Goal: Find specific page/section: Find specific page/section

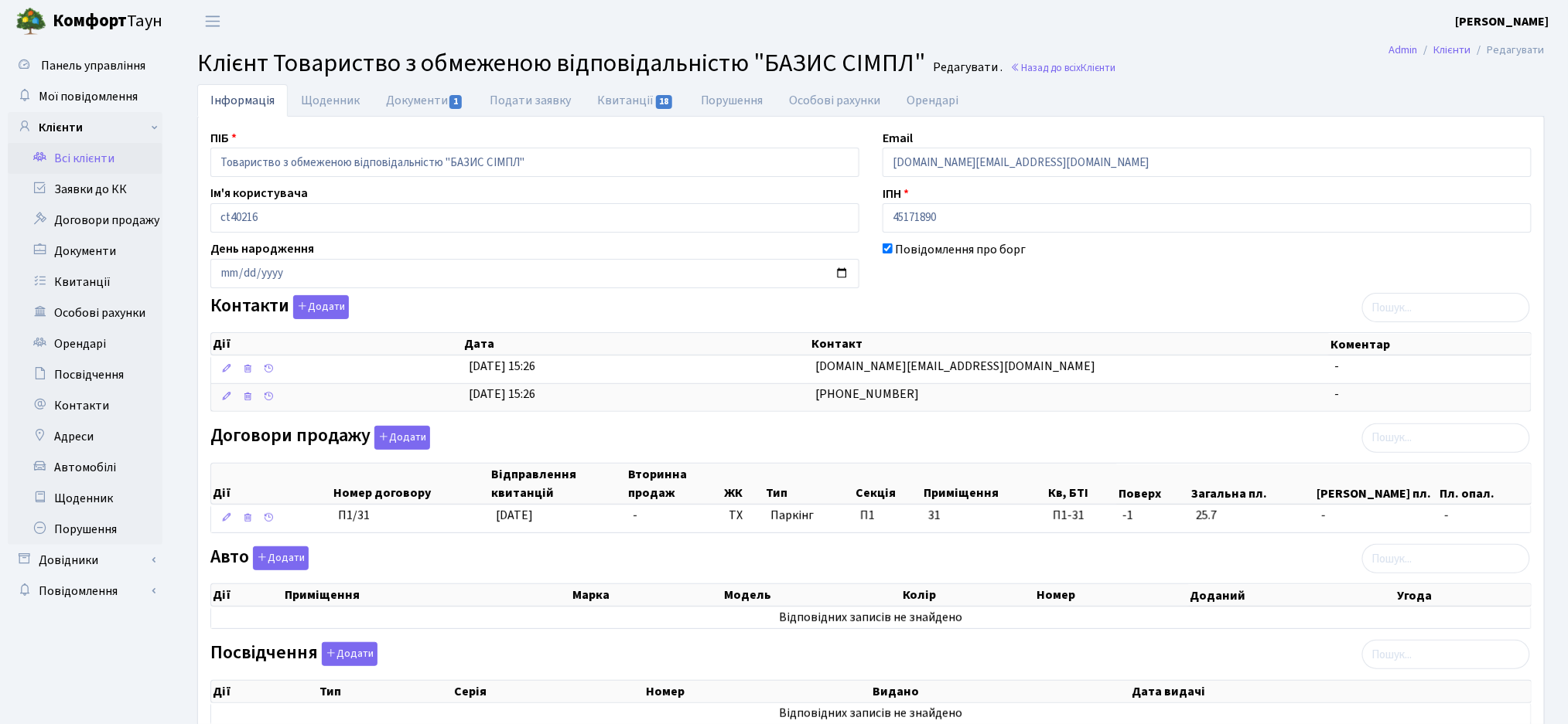
click at [64, 161] on link "Всі клієнти" at bounding box center [85, 158] width 155 height 31
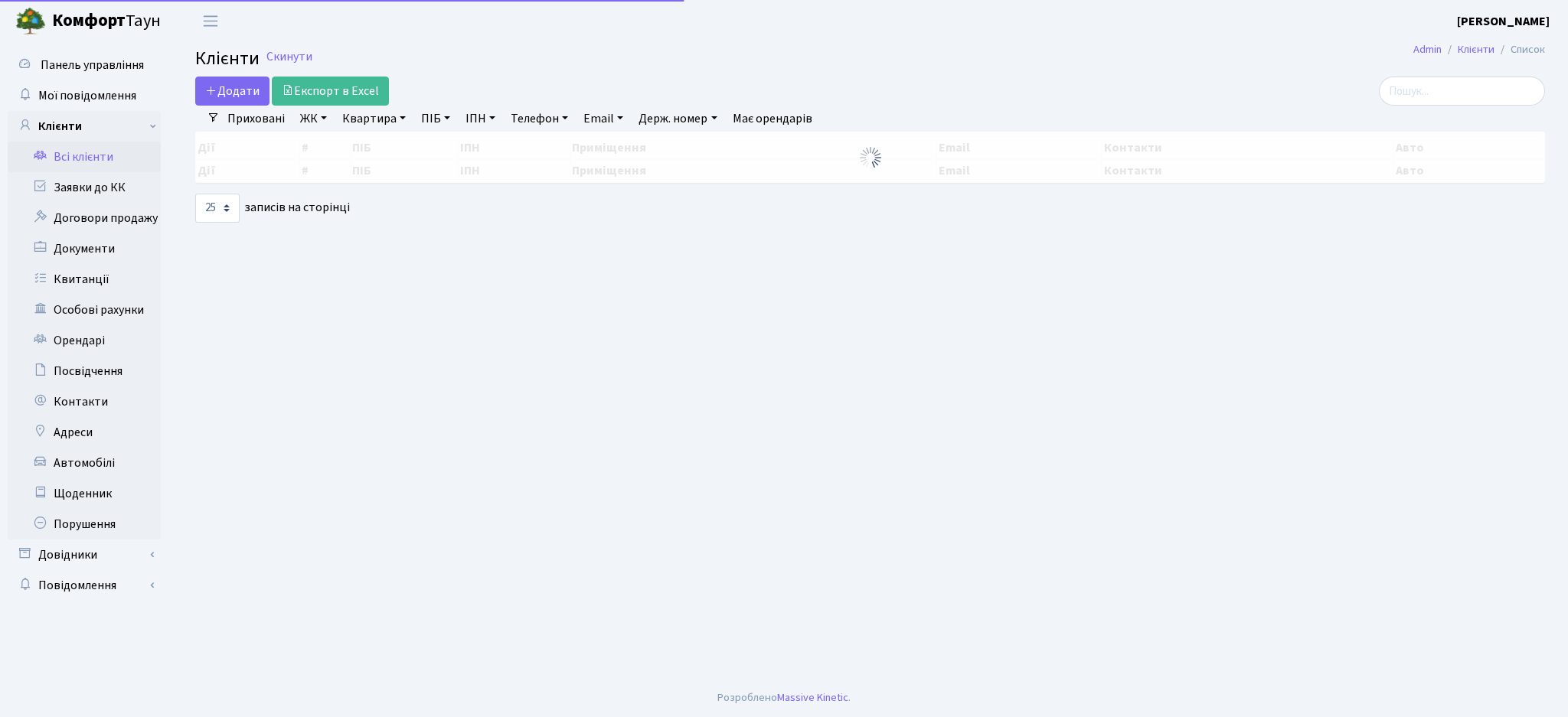
select select "25"
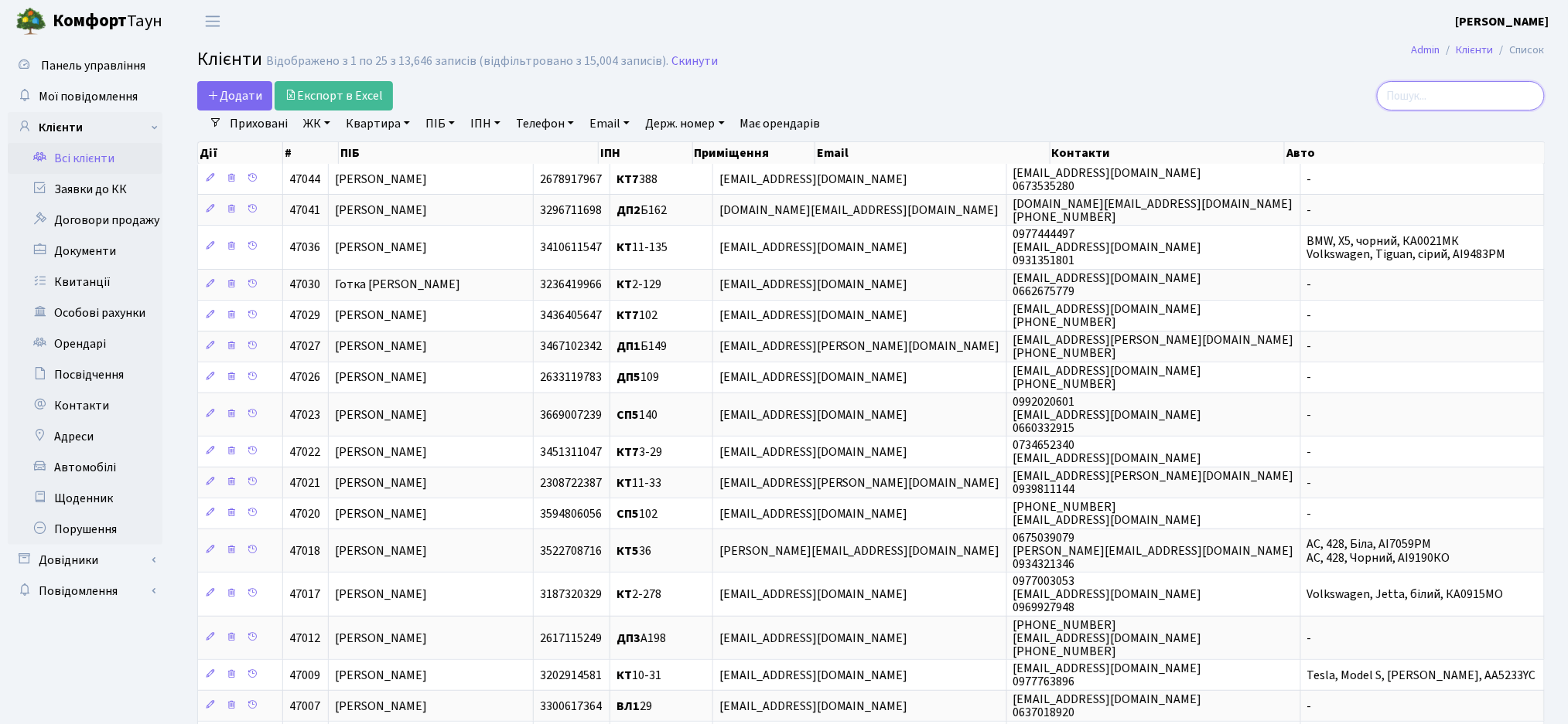
click at [1446, 95] on input "search" at bounding box center [1460, 96] width 168 height 30
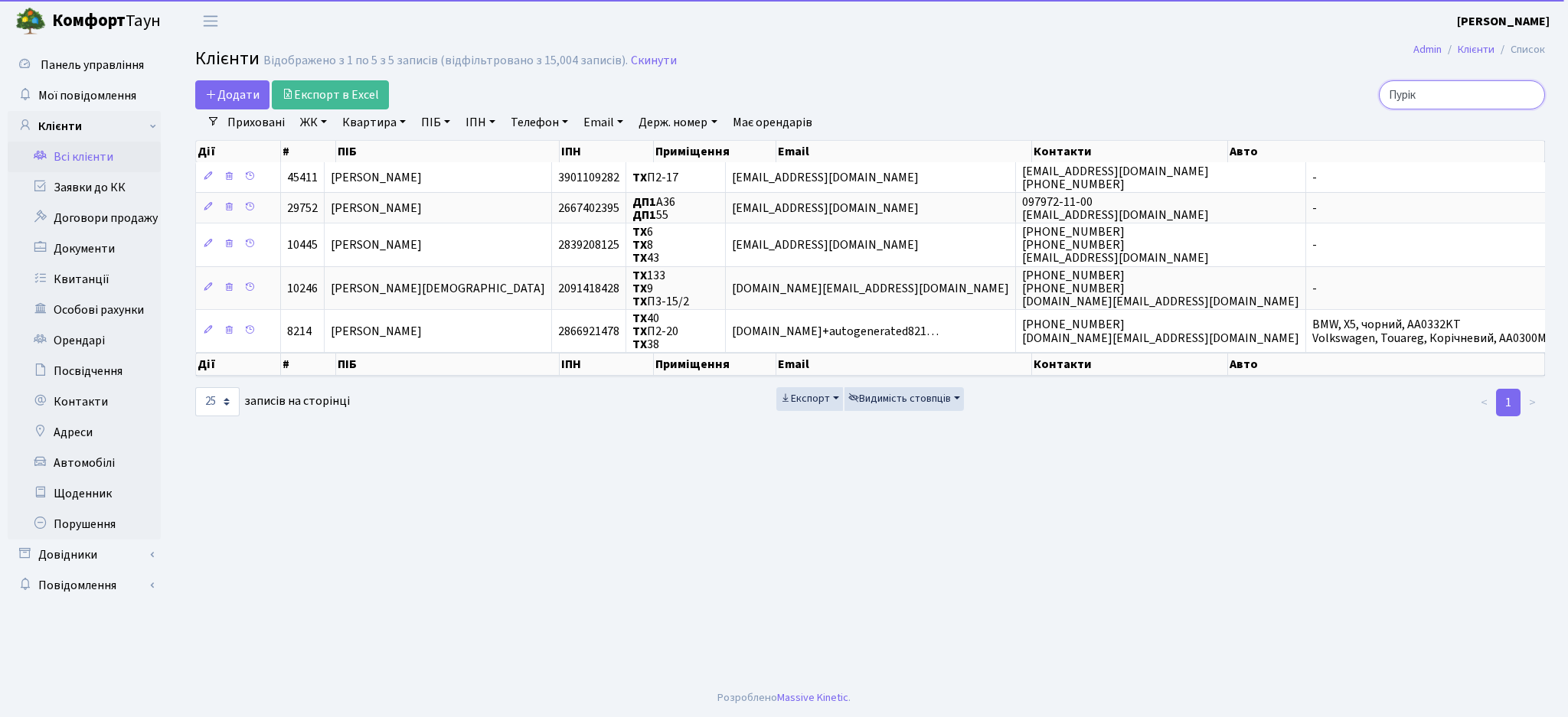
type input "Пурік"
click at [306, 130] on link "ЖК" at bounding box center [313, 122] width 39 height 26
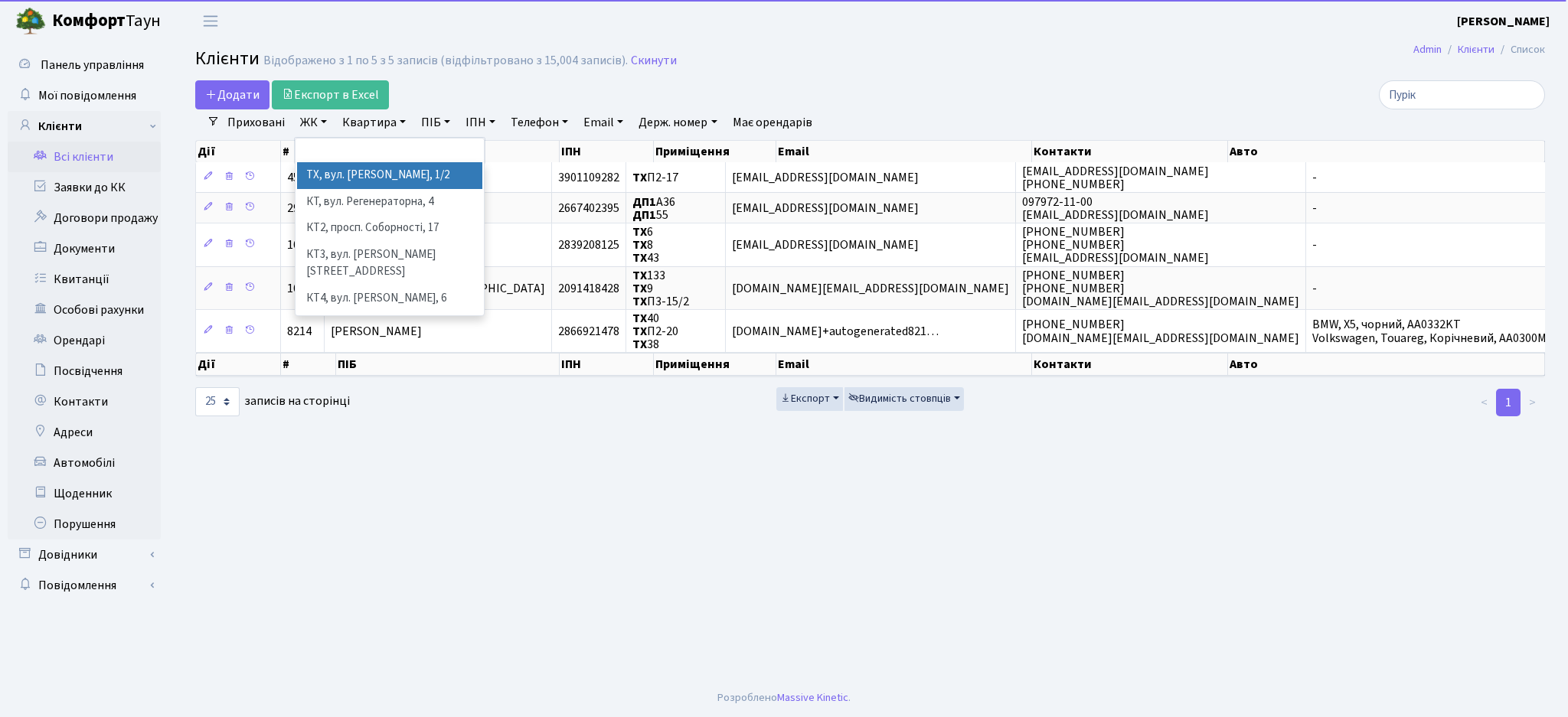
drag, startPoint x: 327, startPoint y: 176, endPoint x: 359, endPoint y: 206, distance: 43.9
click at [327, 176] on li "ТХ, вул. Ділова, 1/2" at bounding box center [390, 176] width 185 height 27
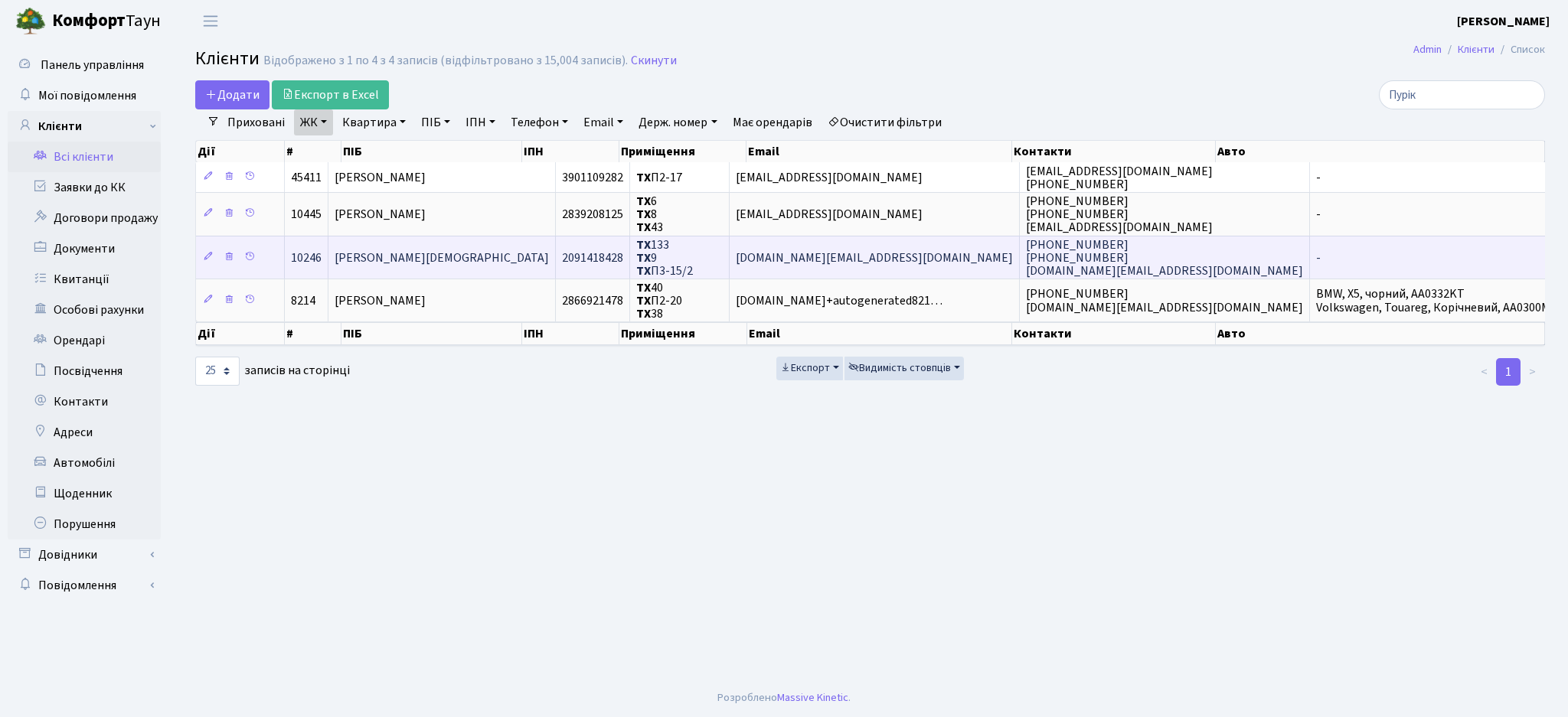
click at [493, 258] on td "Пурік Алла Анатоліївна" at bounding box center [442, 257] width 227 height 43
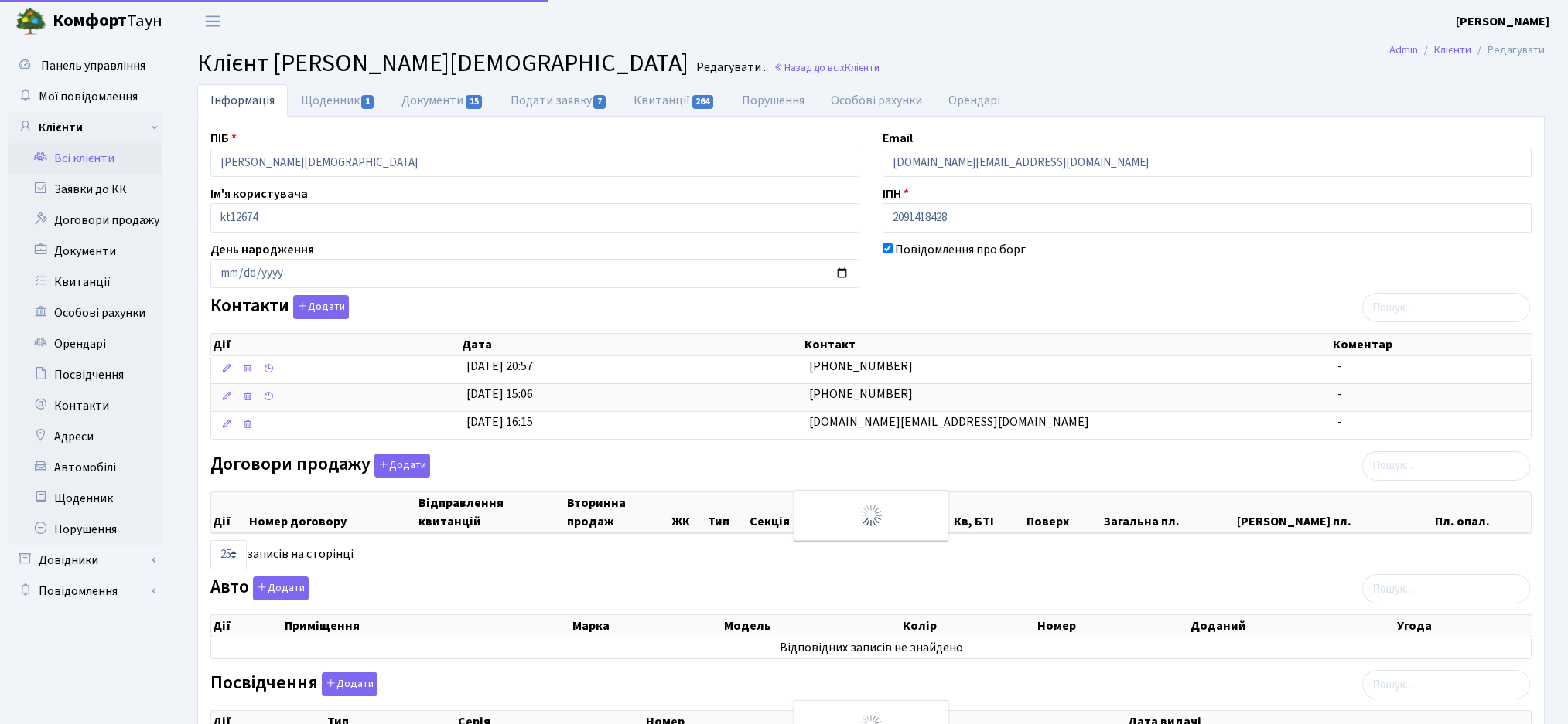
select select "25"
